Goal: Task Accomplishment & Management: Use online tool/utility

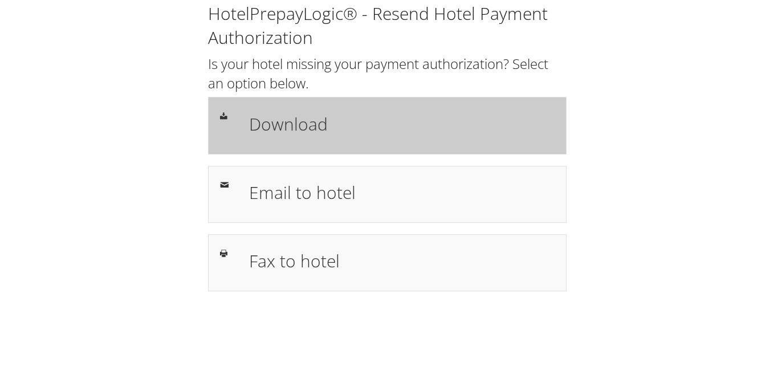
click at [274, 100] on div "Download" at bounding box center [387, 125] width 359 height 57
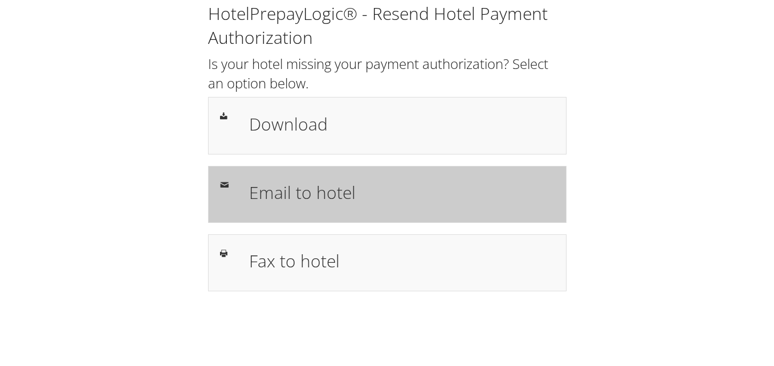
click at [270, 214] on div "Email to hotel" at bounding box center [387, 194] width 359 height 57
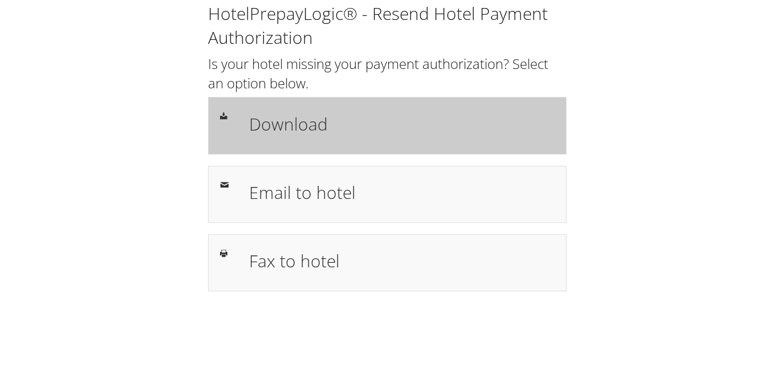
click at [478, 108] on div "Download" at bounding box center [387, 125] width 359 height 57
click at [385, 129] on h1 "Download" at bounding box center [402, 124] width 306 height 26
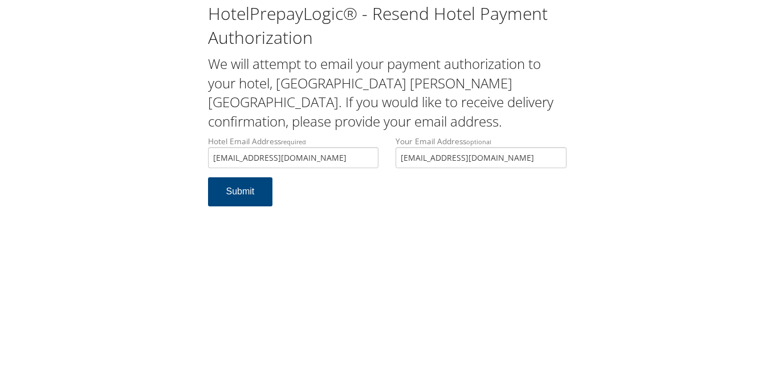
type input "[EMAIL_ADDRESS][DOMAIN_NAME]"
drag, startPoint x: 192, startPoint y: 150, endPoint x: 217, endPoint y: 156, distance: 26.4
click at [192, 150] on div "HotelPrepayLogic® - Resend Hotel Payment Authorization We will attempt to email…" at bounding box center [386, 109] width 751 height 218
click at [239, 200] on button "Submit" at bounding box center [240, 191] width 65 height 29
drag, startPoint x: 276, startPoint y: 158, endPoint x: 177, endPoint y: 157, distance: 99.2
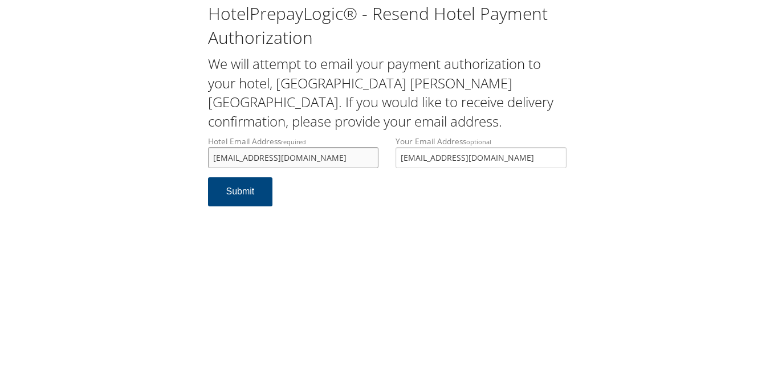
click at [177, 157] on div "HotelPrepayLogic® - Resend Hotel Payment Authorization We will attempt to email…" at bounding box center [386, 109] width 751 height 218
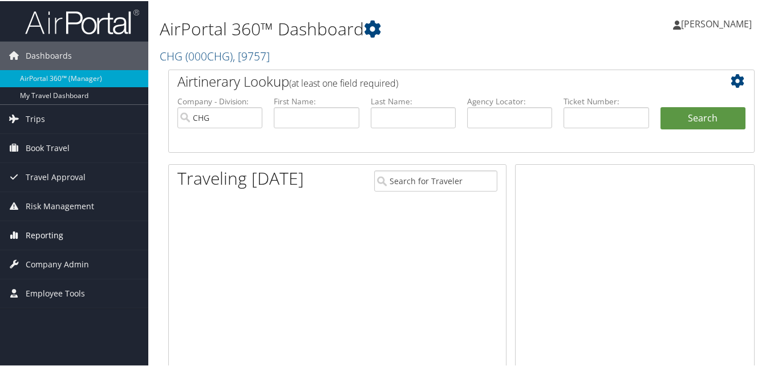
click at [43, 230] on span "Reporting" at bounding box center [45, 234] width 38 height 29
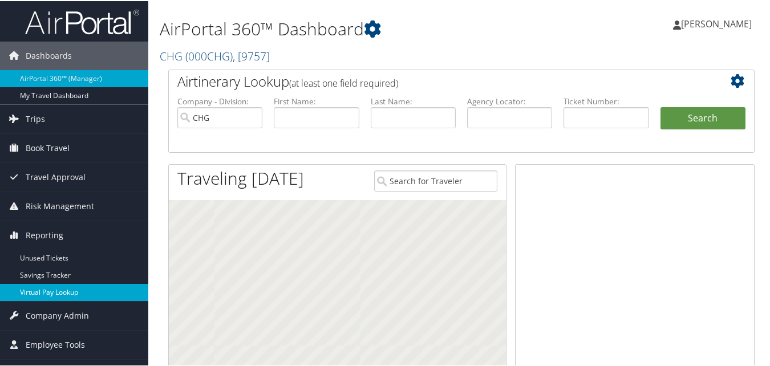
click at [50, 292] on link "Virtual Pay Lookup" at bounding box center [74, 291] width 148 height 17
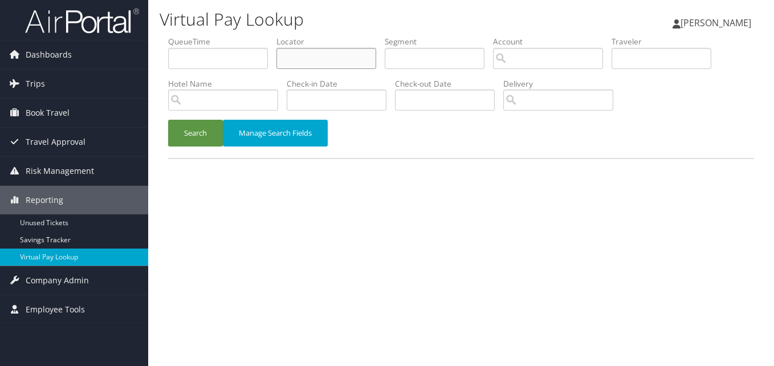
click at [323, 48] on input "text" at bounding box center [326, 58] width 100 height 21
paste input "ORAKOI"
click at [168, 120] on button "Search" at bounding box center [195, 133] width 55 height 27
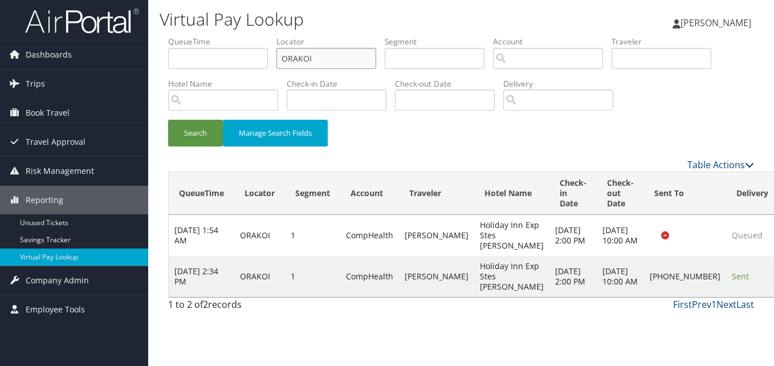
drag, startPoint x: 286, startPoint y: 66, endPoint x: 243, endPoint y: 74, distance: 43.0
click at [243, 36] on ul "QueueTime Locator ORAKOI Segment Account Traveler Hotel Name Check-in Date Chec…" at bounding box center [461, 36] width 586 height 0
paste input "CUZYTV"
drag, startPoint x: 317, startPoint y: 56, endPoint x: 254, endPoint y: 62, distance: 62.9
click at [254, 36] on ul "QueueTime Locator CUZYTV Segment Account Traveler Hotel Name Check-in Date Chec…" at bounding box center [461, 36] width 586 height 0
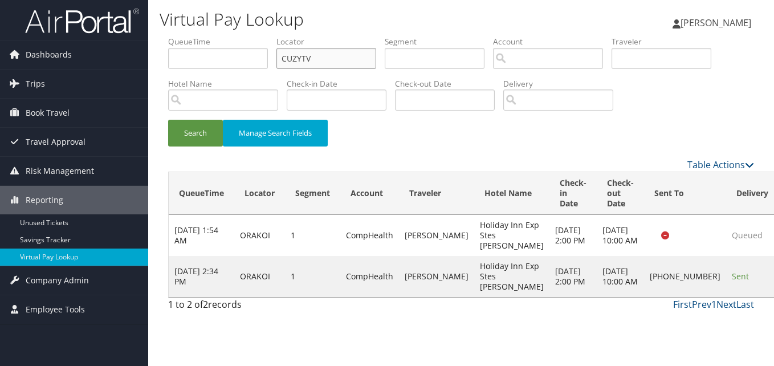
paste input "text"
type input "CUZYTV"
click at [168, 120] on button "Search" at bounding box center [195, 133] width 55 height 27
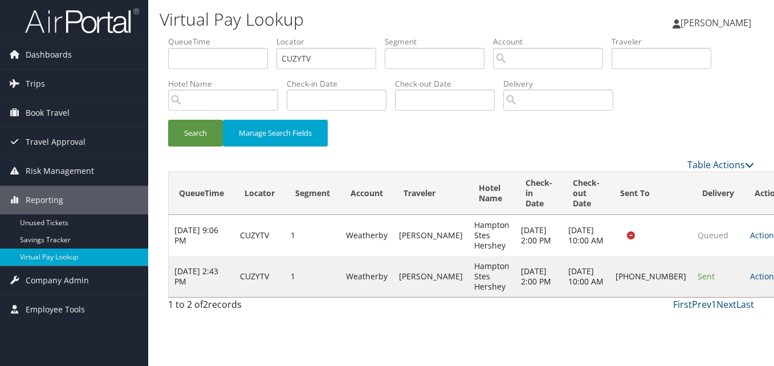
drag, startPoint x: 513, startPoint y: 149, endPoint x: 526, endPoint y: 149, distance: 13.1
click at [513, 149] on div "Search Manage Search Fields" at bounding box center [461, 139] width 603 height 38
click at [750, 282] on link "Actions" at bounding box center [768, 276] width 36 height 11
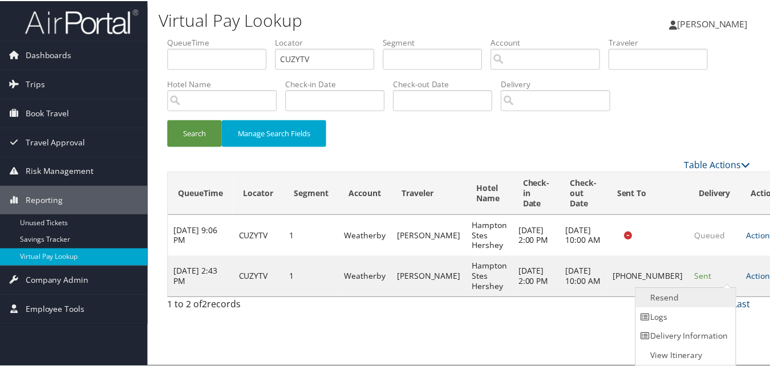
scroll to position [1, 0]
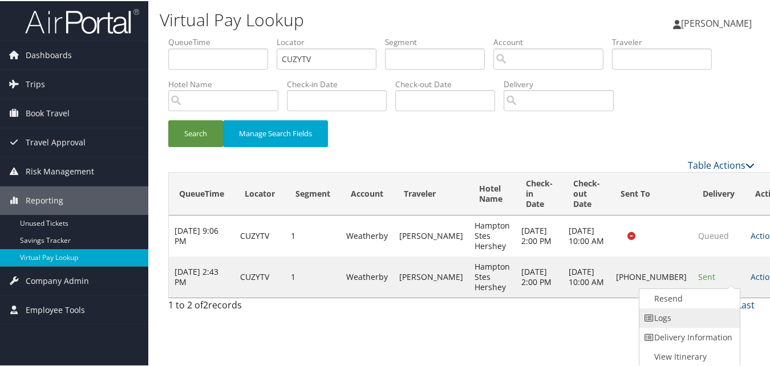
click at [688, 315] on link "Logs" at bounding box center [687, 316] width 97 height 19
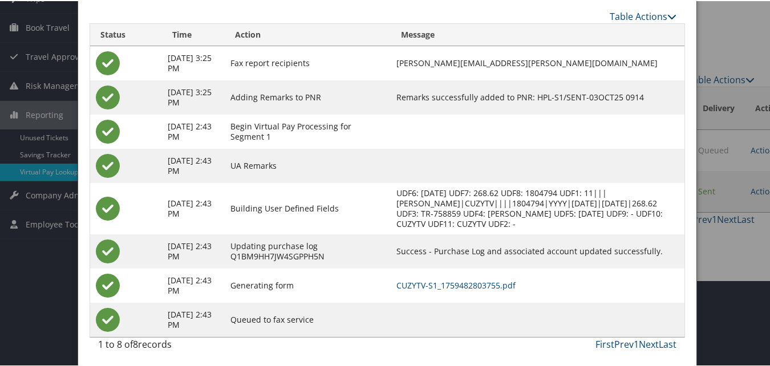
scroll to position [88, 0]
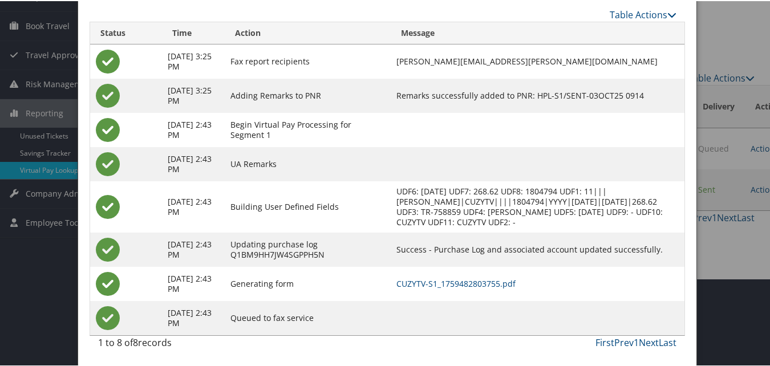
click at [504, 291] on td "CUZYTV-S1_1759482803755.pdf" at bounding box center [538, 283] width 294 height 34
click at [509, 285] on link "CUZYTV-S1_1759482803755.pdf" at bounding box center [455, 282] width 119 height 11
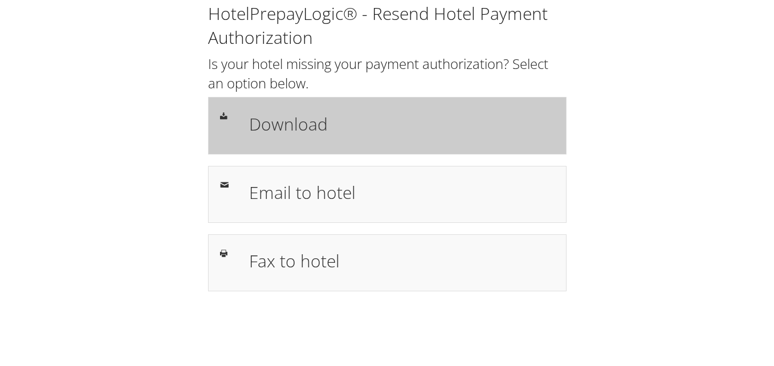
click at [303, 115] on h1 "Download" at bounding box center [402, 124] width 306 height 26
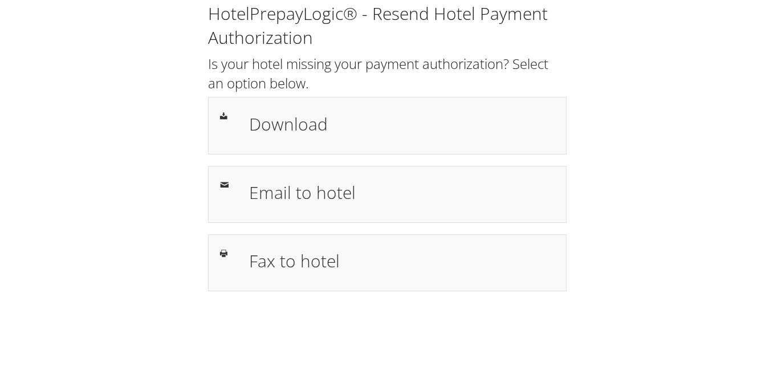
click at [332, 84] on h2 "Is your hotel missing your payment authorization? Select an option below." at bounding box center [387, 73] width 359 height 38
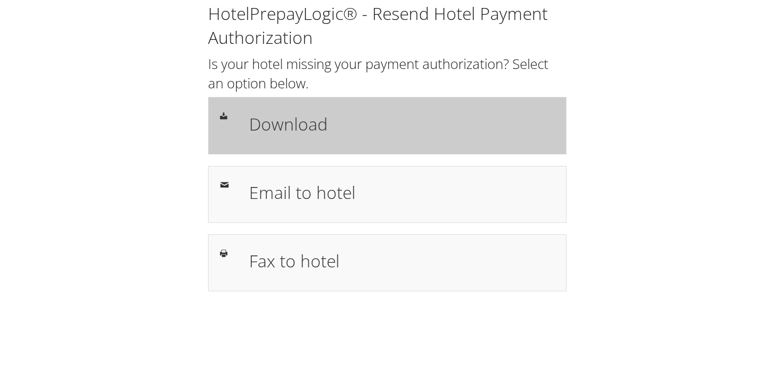
click at [329, 125] on h1 "Download" at bounding box center [402, 124] width 306 height 26
click at [362, 129] on h1 "Download" at bounding box center [402, 124] width 306 height 26
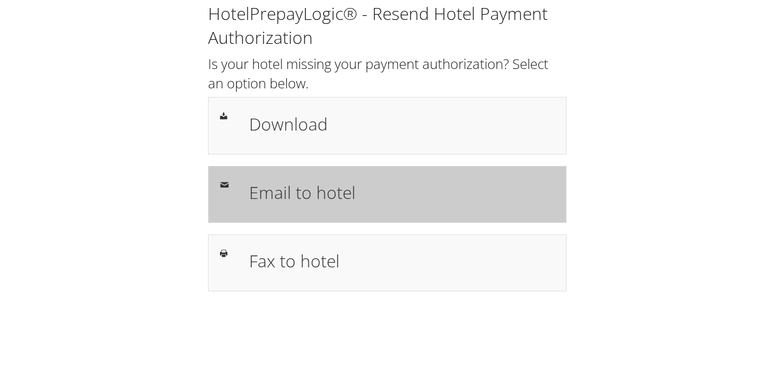
click at [398, 184] on h1 "Email to hotel" at bounding box center [402, 193] width 306 height 26
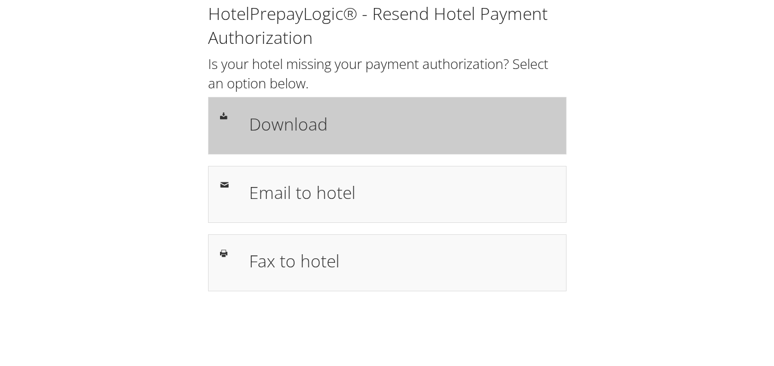
click at [376, 113] on h1 "Download" at bounding box center [402, 124] width 306 height 26
click at [332, 108] on div "Download" at bounding box center [387, 125] width 359 height 57
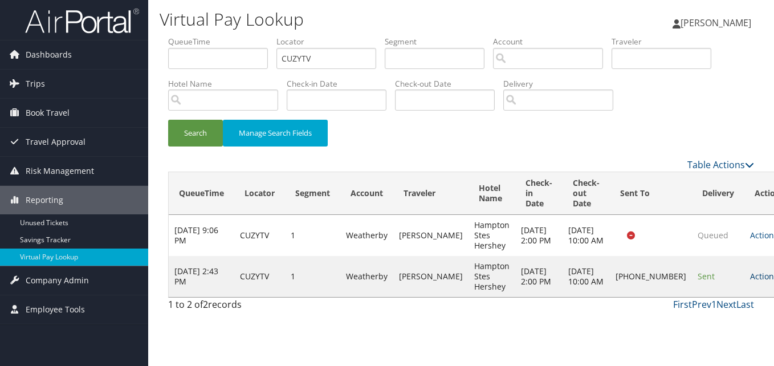
click at [750, 279] on link "Actions" at bounding box center [768, 276] width 36 height 11
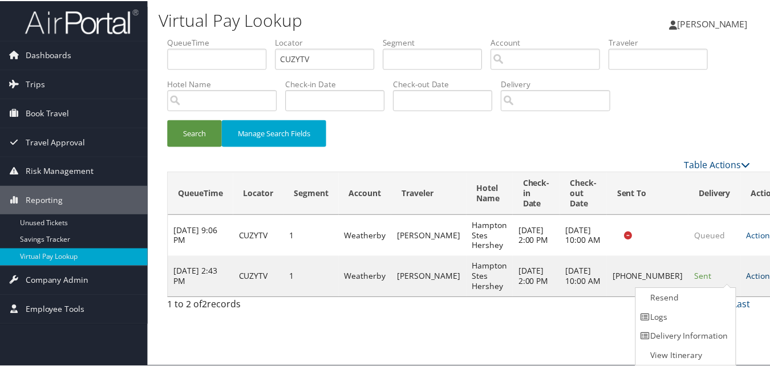
scroll to position [1, 0]
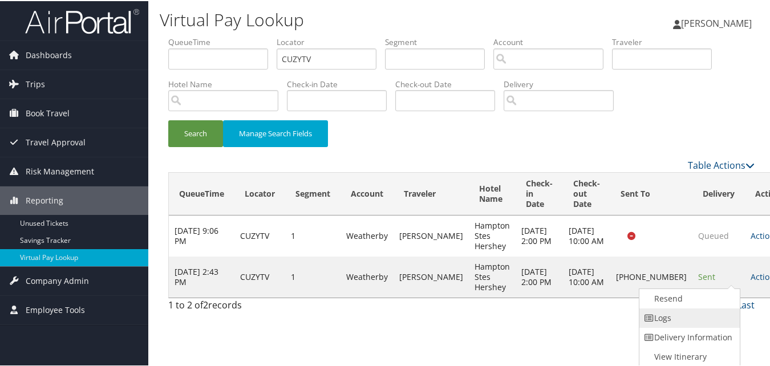
click at [689, 308] on link "Logs" at bounding box center [687, 316] width 97 height 19
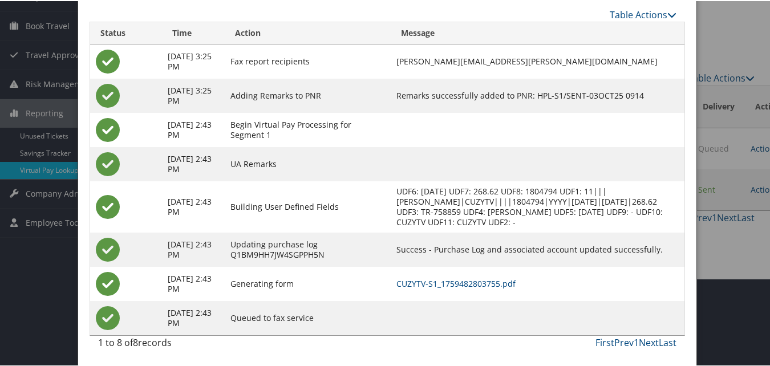
scroll to position [31, 0]
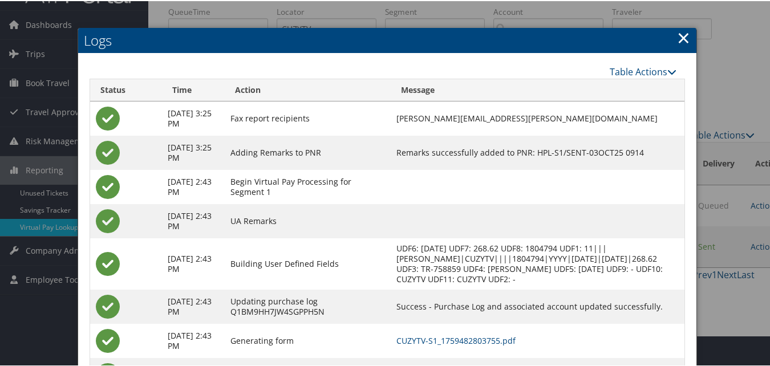
click at [680, 38] on link "×" at bounding box center [683, 36] width 13 height 23
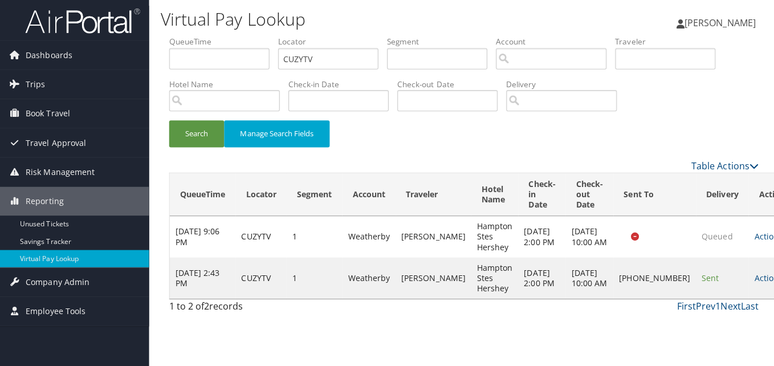
scroll to position [0, 0]
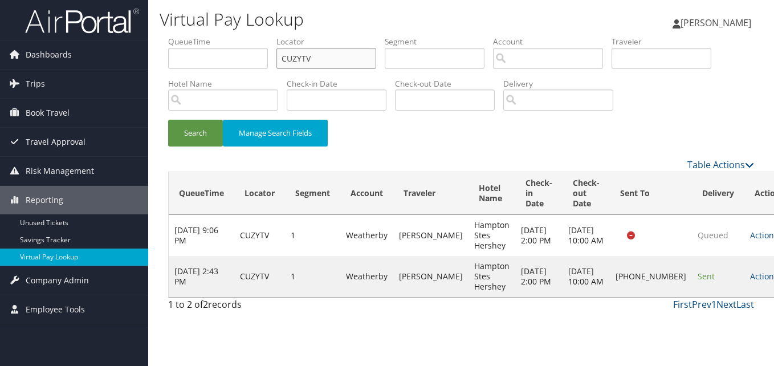
drag, startPoint x: 346, startPoint y: 59, endPoint x: 218, endPoint y: 66, distance: 128.5
click at [218, 36] on ul "QueueTime Locator CUZYTV Segment Account Traveler Hotel Name Check-in Date Chec…" at bounding box center [461, 36] width 586 height 0
paste input "WWBNHD"
click at [215, 132] on button "Search" at bounding box center [195, 133] width 55 height 27
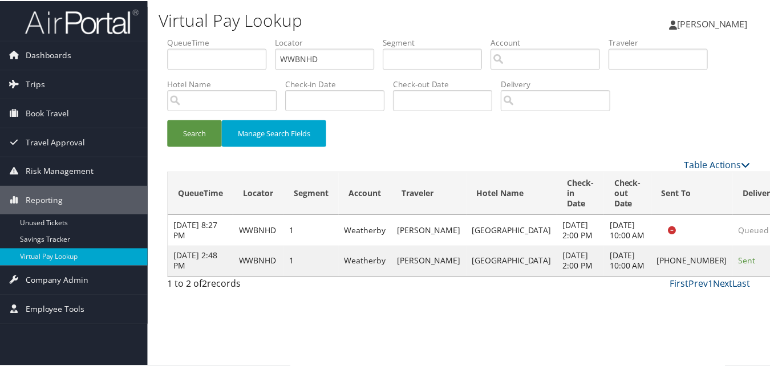
scroll to position [11, 0]
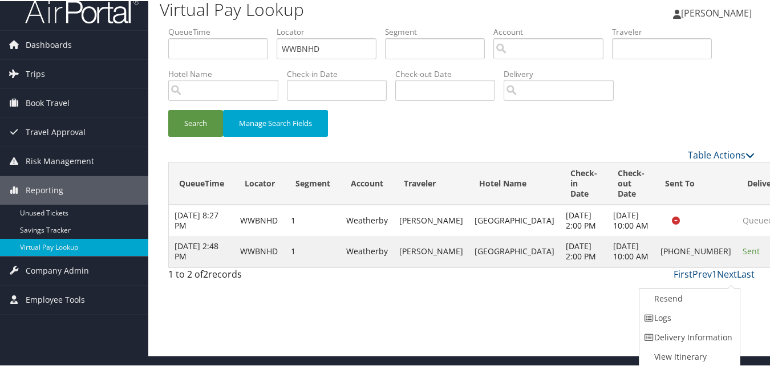
click at [685, 324] on link "Logs" at bounding box center [687, 316] width 97 height 19
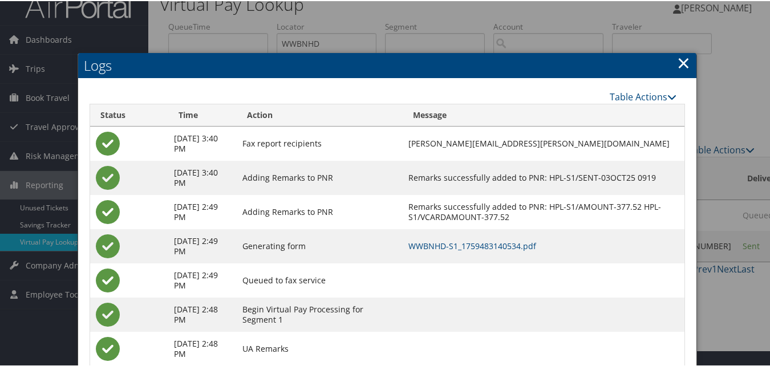
scroll to position [0, 0]
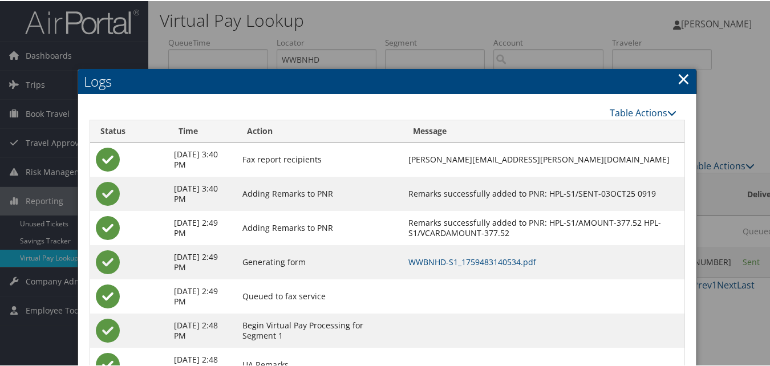
click at [689, 75] on h2 "Logs" at bounding box center [387, 80] width 618 height 25
click at [684, 76] on link "×" at bounding box center [683, 77] width 13 height 23
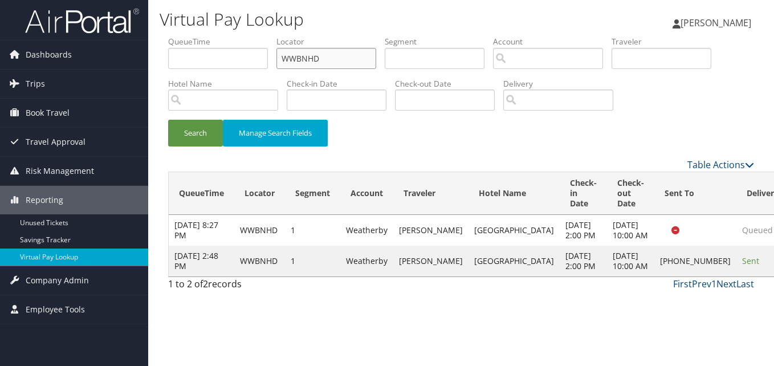
drag, startPoint x: 325, startPoint y: 58, endPoint x: 235, endPoint y: 73, distance: 91.3
click at [235, 36] on ul "QueueTime Locator WWBNHD Segment Account Traveler Hotel Name Check-in Date Chec…" at bounding box center [461, 36] width 586 height 0
paste input "GMZOPA"
type input "GMZOPA"
click at [198, 133] on button "Search" at bounding box center [195, 133] width 55 height 27
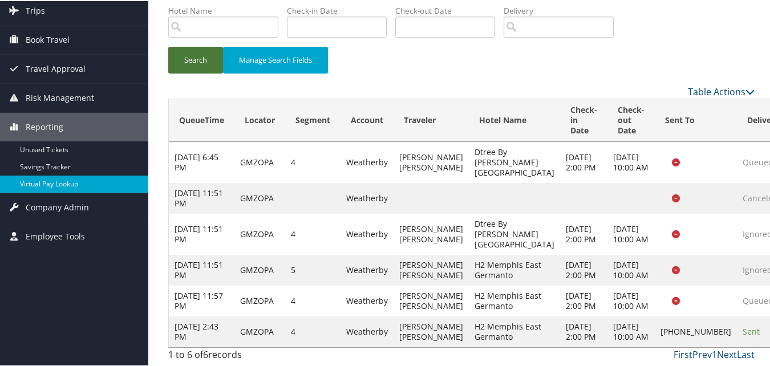
scroll to position [156, 0]
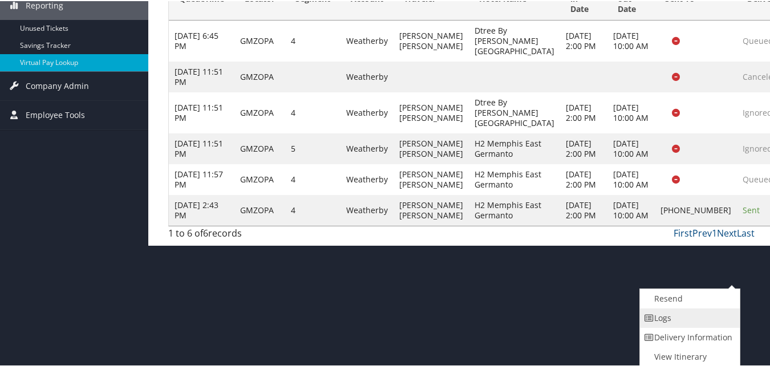
click at [656, 313] on link "Logs" at bounding box center [688, 316] width 97 height 19
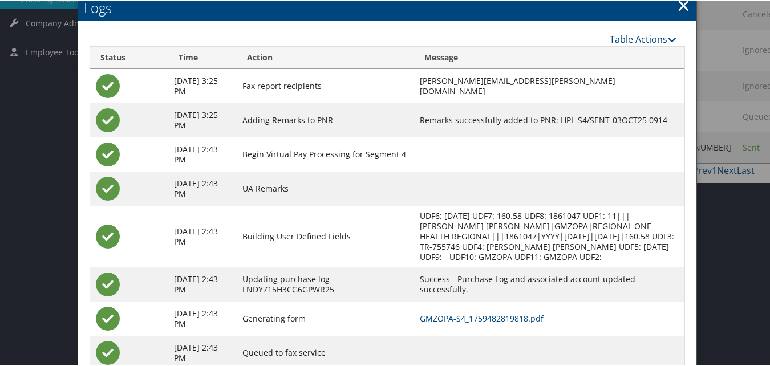
scroll to position [293, 0]
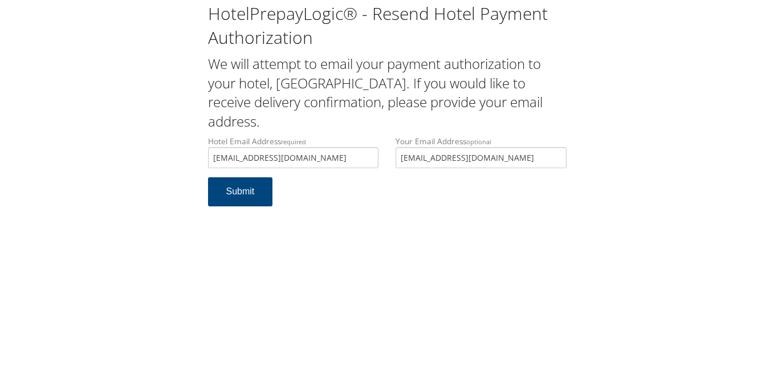
click at [239, 161] on input "[EMAIL_ADDRESS][DOMAIN_NAME]" at bounding box center [293, 157] width 171 height 21
type input "[EMAIL_ADDRESS][DOMAIN_NAME]"
click at [251, 193] on button "Submit" at bounding box center [240, 191] width 65 height 29
drag, startPoint x: 297, startPoint y: 158, endPoint x: 205, endPoint y: 161, distance: 91.8
click at [205, 161] on div "Hotel Email Address required [EMAIL_ADDRESS][DOMAIN_NAME] Hotel email address i…" at bounding box center [294, 157] width 188 height 42
